Goal: Task Accomplishment & Management: Manage account settings

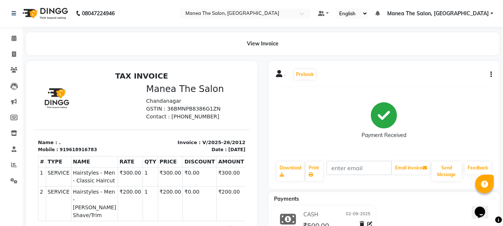
click at [491, 75] on icon "button" at bounding box center [491, 75] width 1 height 0
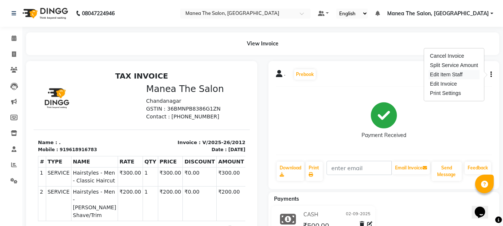
click at [467, 76] on div "Edit Item Staff" at bounding box center [454, 74] width 51 height 9
select select
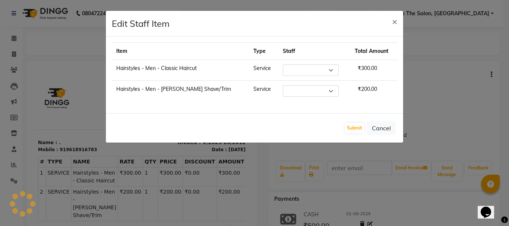
select select "63586"
click at [395, 17] on span "×" at bounding box center [394, 21] width 5 height 11
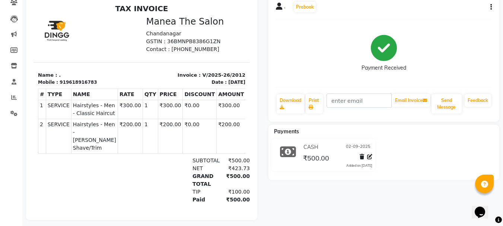
scroll to position [75, 0]
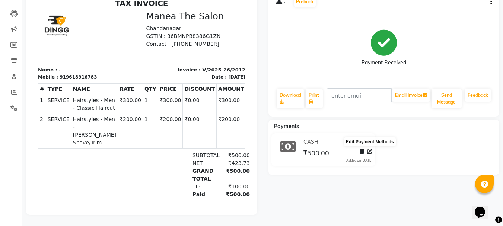
click at [369, 149] on icon at bounding box center [369, 151] width 5 height 5
select select "1"
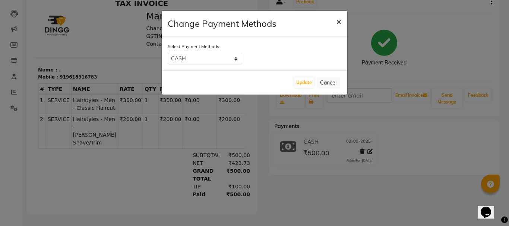
click at [339, 20] on span "×" at bounding box center [338, 21] width 5 height 11
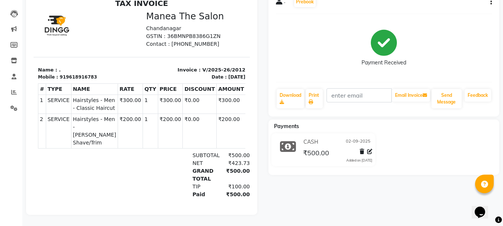
click at [189, 183] on div "TIP" at bounding box center [203, 187] width 31 height 8
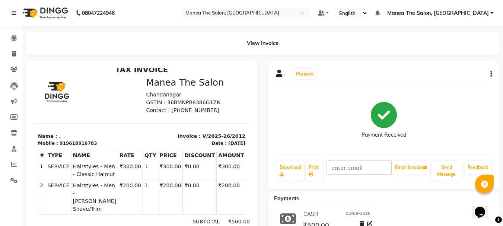
scroll to position [0, 0]
click at [491, 75] on icon "button" at bounding box center [491, 75] width 1 height 0
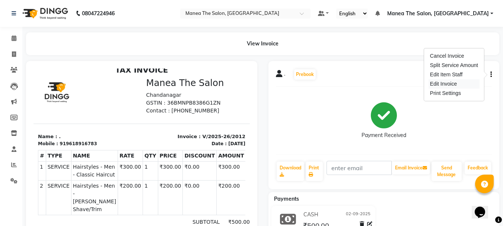
click at [465, 86] on div "Edit Invoice" at bounding box center [454, 83] width 51 height 9
select select "service"
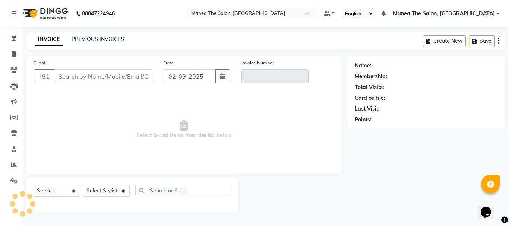
type input "9618916783"
type input "V/2025-26/2012"
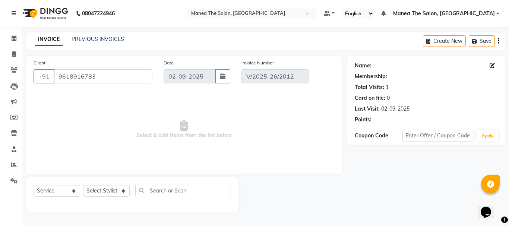
select select "select"
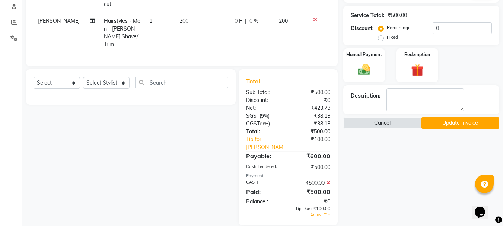
scroll to position [143, 0]
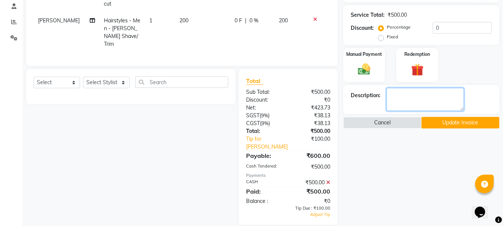
click at [401, 99] on textarea at bounding box center [425, 99] width 77 height 23
click at [281, 151] on div "Payable:" at bounding box center [265, 155] width 48 height 9
click at [410, 99] on textarea at bounding box center [425, 99] width 77 height 23
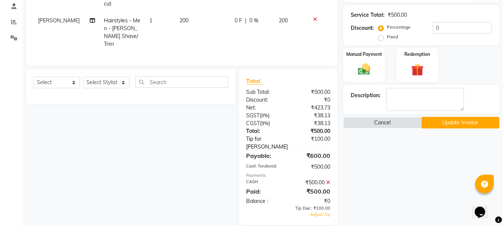
click at [285, 138] on link "Tip for [PERSON_NAME]" at bounding box center [269, 143] width 56 height 16
select select "63586"
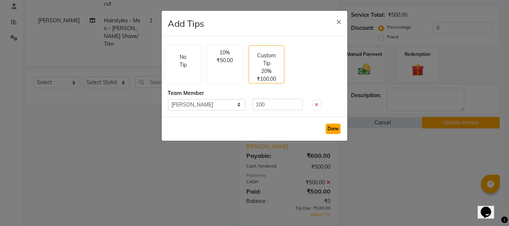
click at [331, 128] on button "Done" at bounding box center [333, 129] width 15 height 10
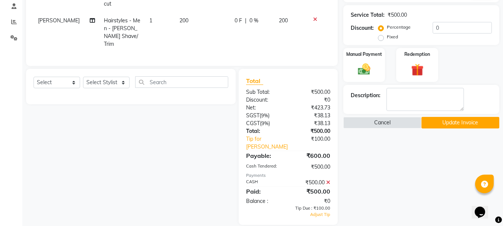
click at [434, 126] on button "Update Invoice" at bounding box center [461, 123] width 78 height 12
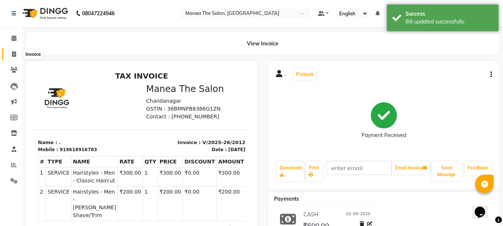
click at [13, 54] on icon at bounding box center [14, 54] width 4 height 6
select select "7351"
select select "service"
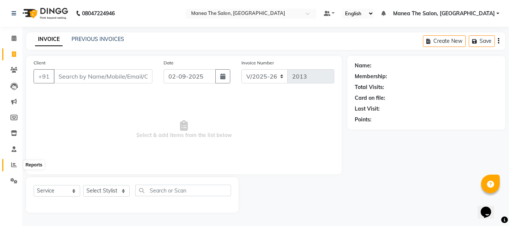
click at [13, 167] on icon at bounding box center [14, 165] width 6 height 6
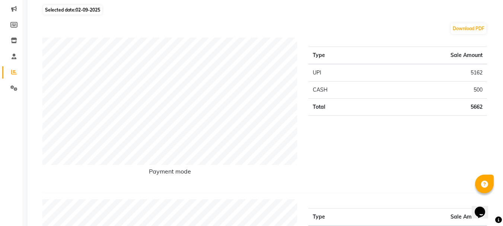
scroll to position [75, 0]
